Goal: Find specific page/section: Find specific page/section

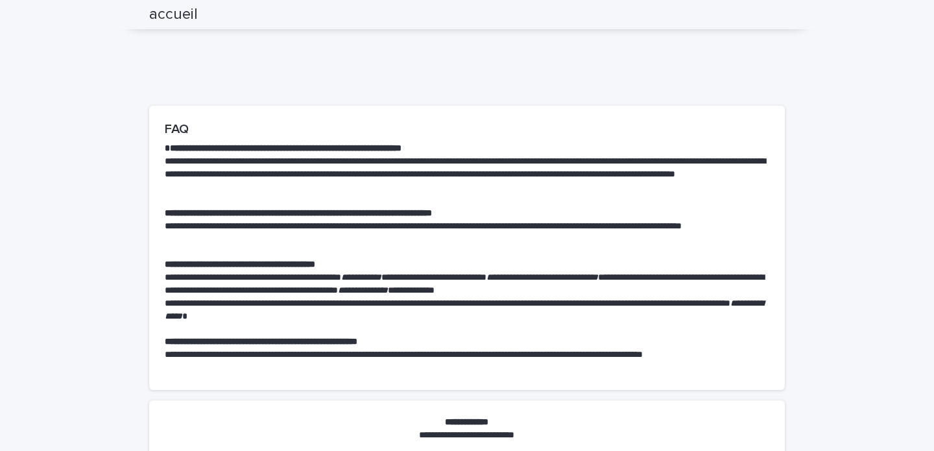
scroll to position [4038, 0]
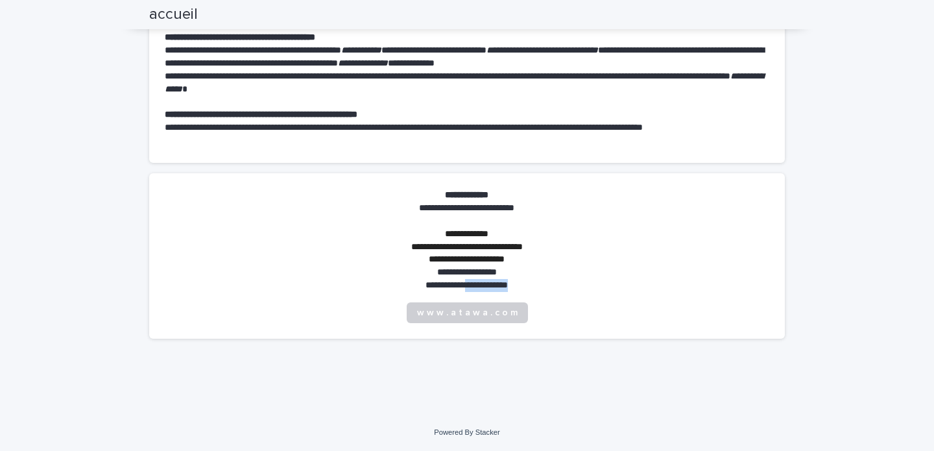
drag, startPoint x: 523, startPoint y: 283, endPoint x: 459, endPoint y: 283, distance: 64.9
click at [459, 283] on p "**********" at bounding box center [467, 285] width 136 height 13
copy p "**********"
click at [601, 199] on section "**********" at bounding box center [467, 255] width 636 height 165
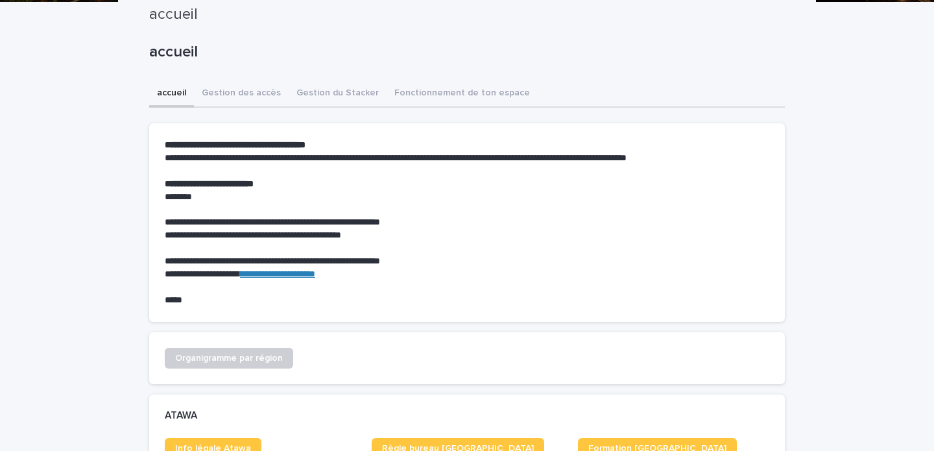
scroll to position [0, 0]
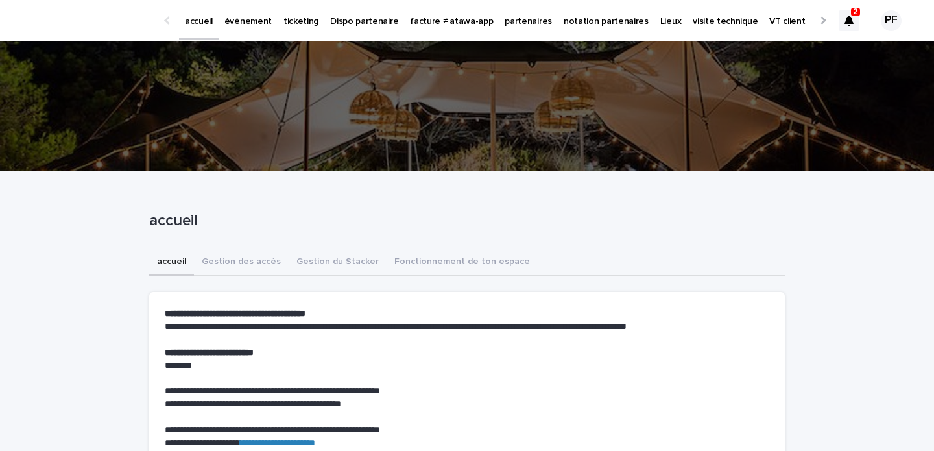
click at [850, 20] on icon at bounding box center [848, 21] width 9 height 10
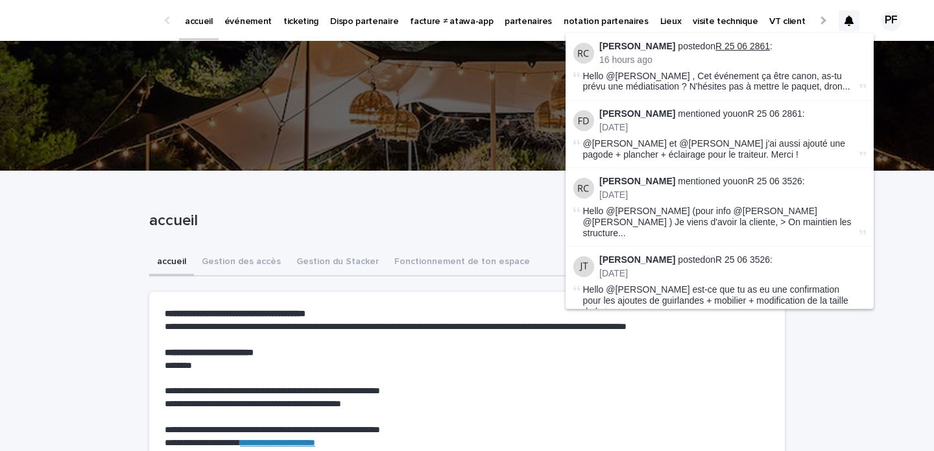
click at [739, 46] on link "R 25 06 2861" at bounding box center [742, 46] width 54 height 10
click at [769, 113] on link "R 25 06 2861" at bounding box center [775, 113] width 54 height 10
click at [774, 182] on link "R 25 06 3526" at bounding box center [775, 181] width 54 height 10
click at [721, 254] on link "R 25 06 3526" at bounding box center [742, 259] width 54 height 10
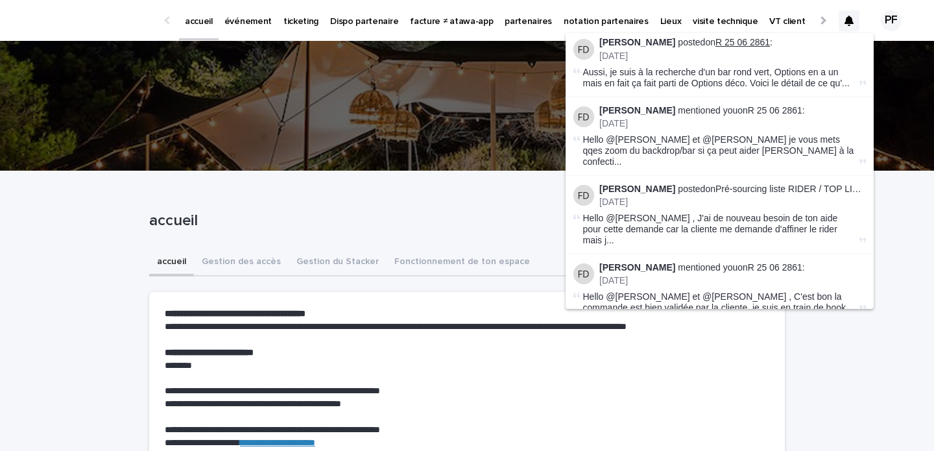
scroll to position [302, 0]
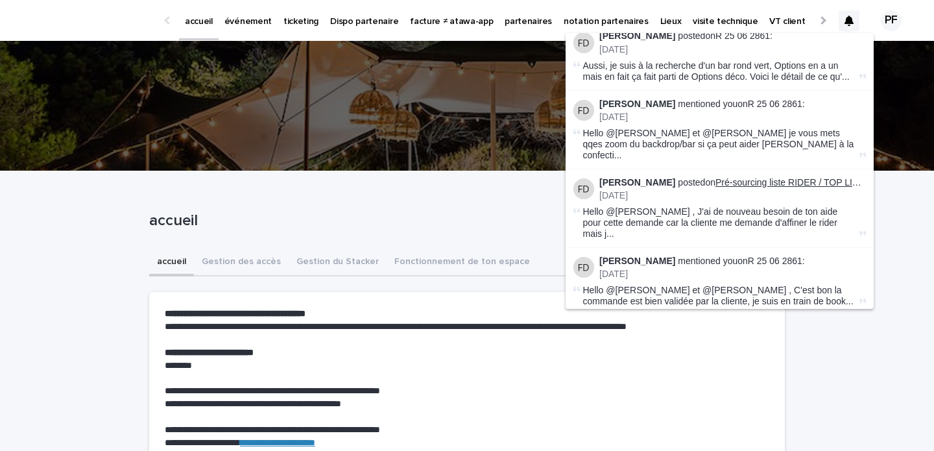
click at [800, 177] on link "Pré-sourcing liste RIDER / TOP LIEU / TOP CLIENT - [PERSON_NAME]" at bounding box center [861, 182] width 292 height 10
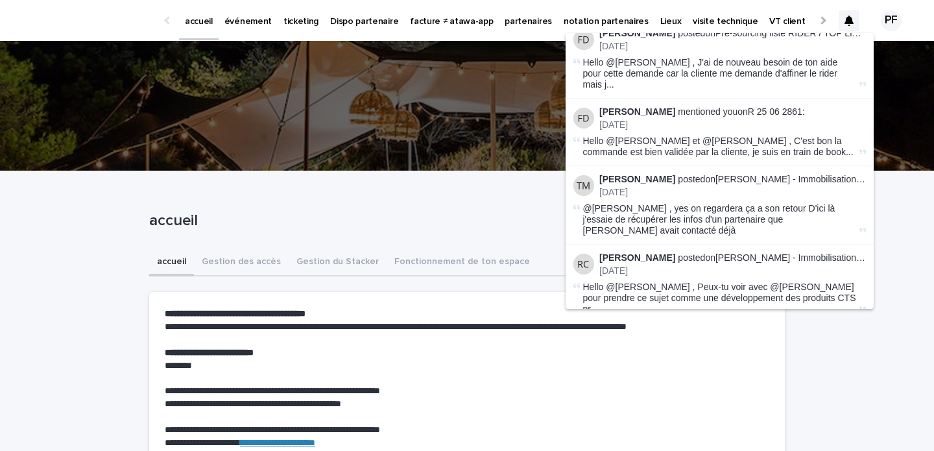
scroll to position [452, 0]
click at [742, 173] on link "Gérard Bertrand - Immobilisation Verrière 10x40 - Septembre 2025" at bounding box center [834, 178] width 239 height 10
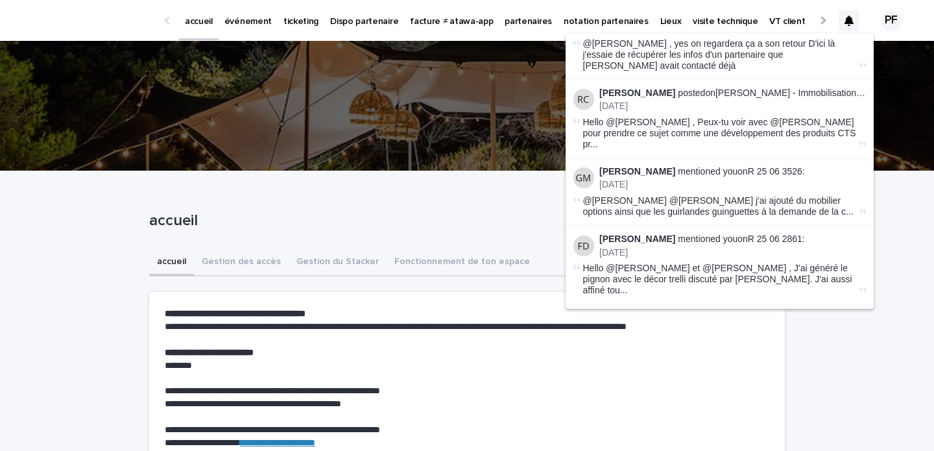
scroll to position [623, 0]
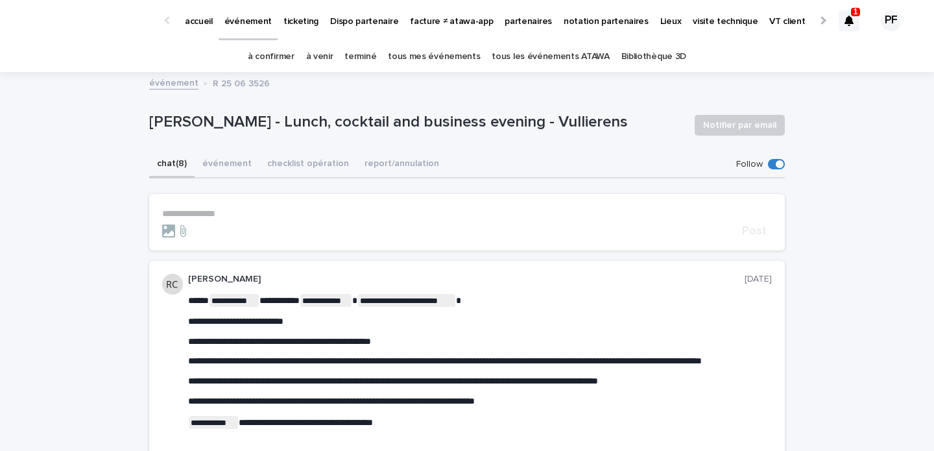
scroll to position [129, 0]
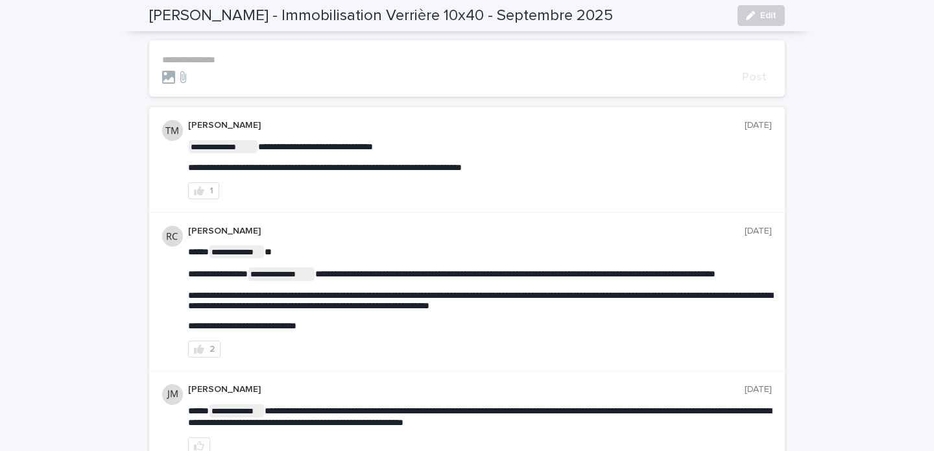
scroll to position [106, 0]
